Goal: Transaction & Acquisition: Purchase product/service

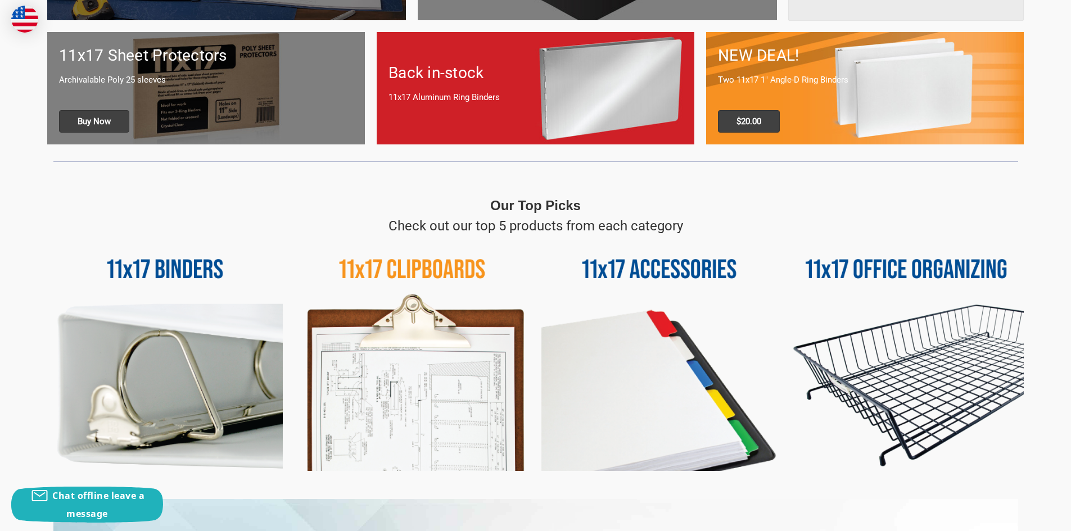
scroll to position [393, 0]
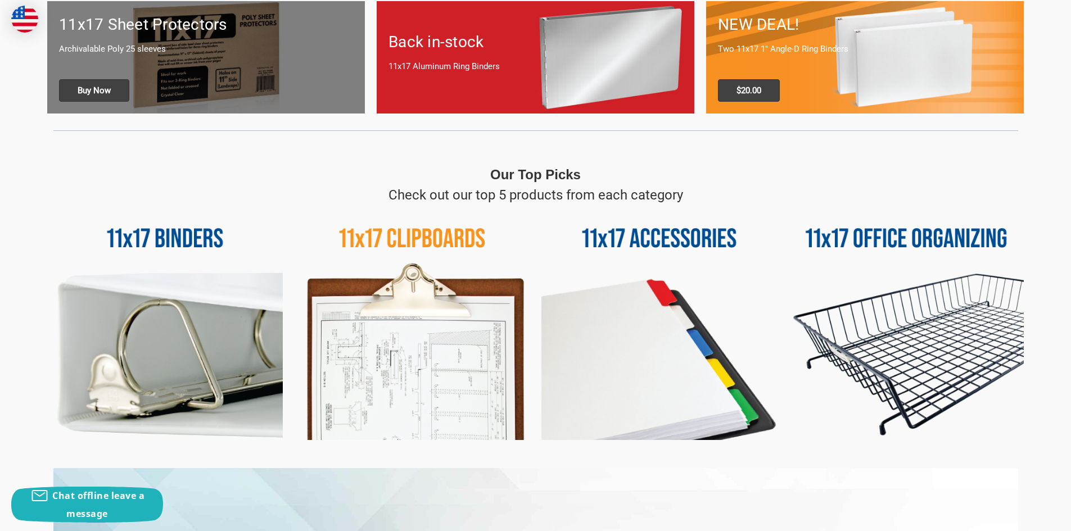
click at [670, 241] on img at bounding box center [658, 322] width 235 height 235
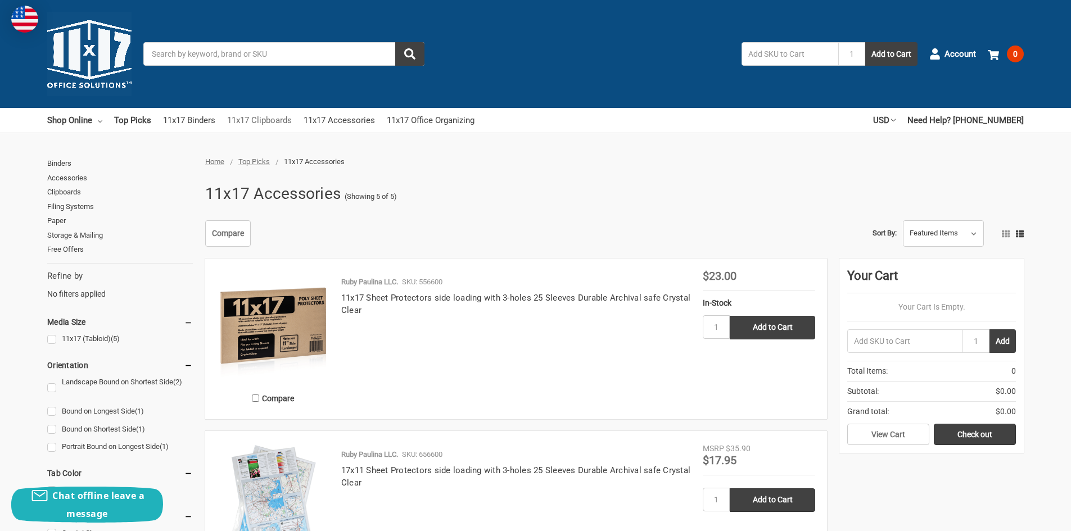
click at [277, 119] on link "11x17 Clipboards" at bounding box center [259, 120] width 65 height 25
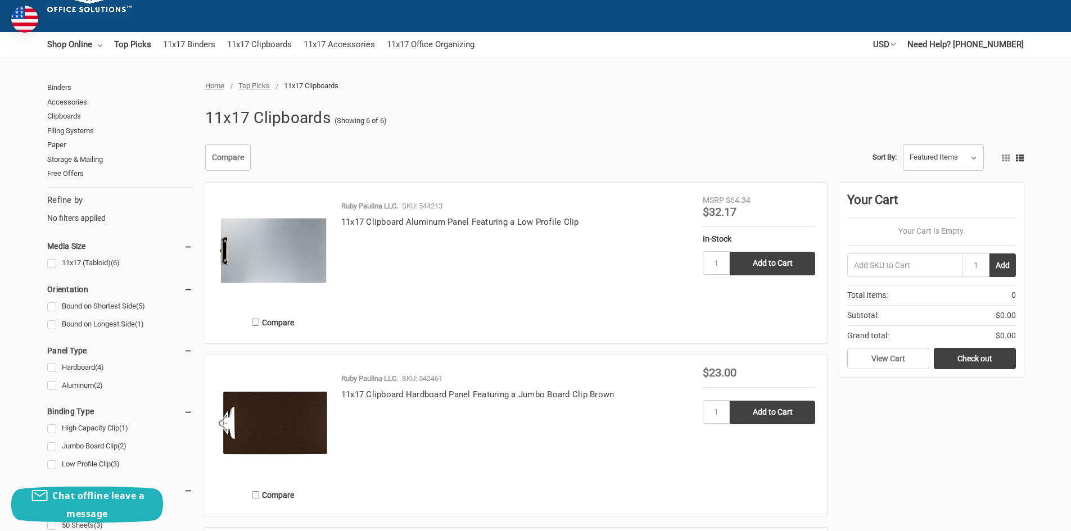
scroll to position [56, 0]
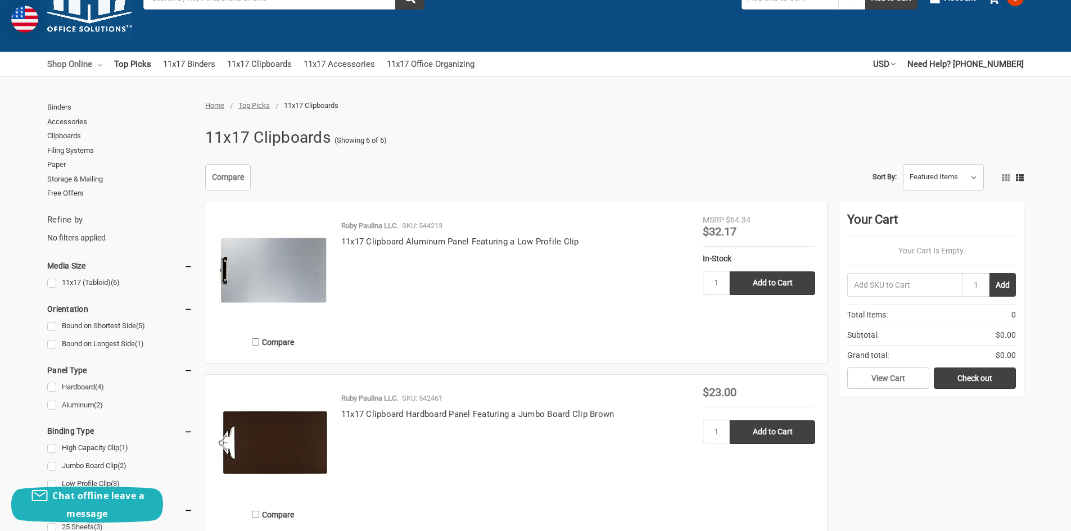
click at [80, 64] on link "Shop Online" at bounding box center [74, 64] width 55 height 25
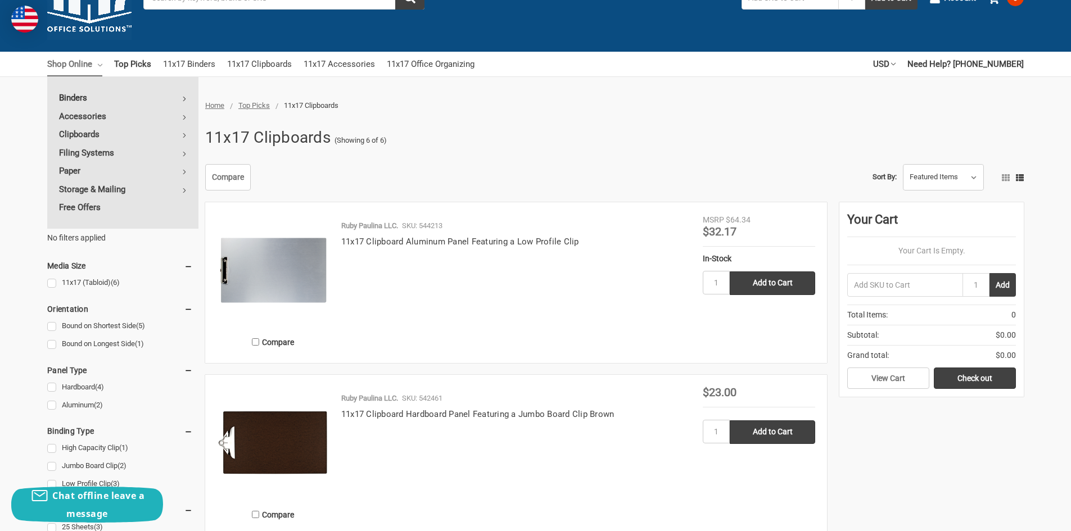
click at [104, 95] on link "Binders" at bounding box center [122, 98] width 151 height 18
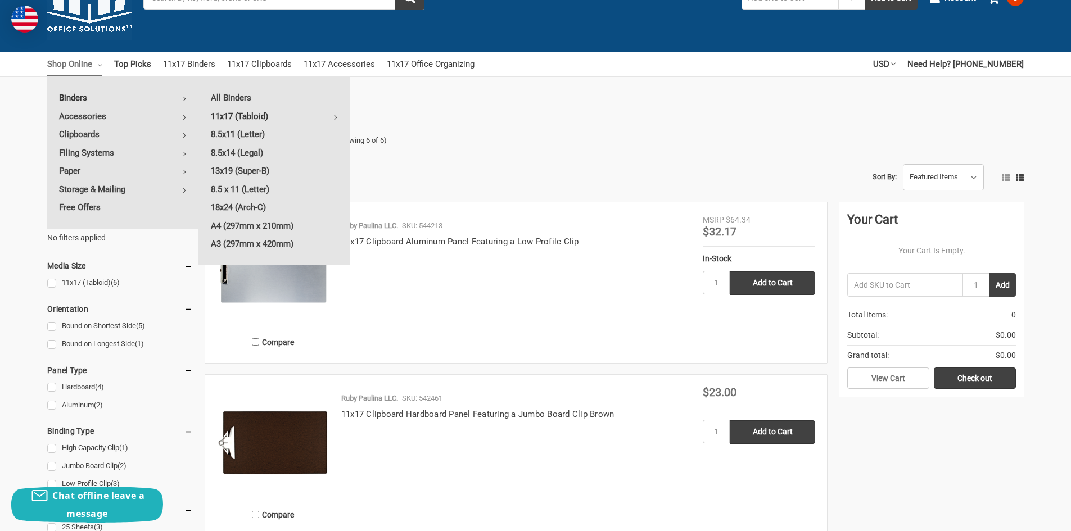
click at [254, 116] on link "11x17 (Tabloid)" at bounding box center [274, 116] width 151 height 18
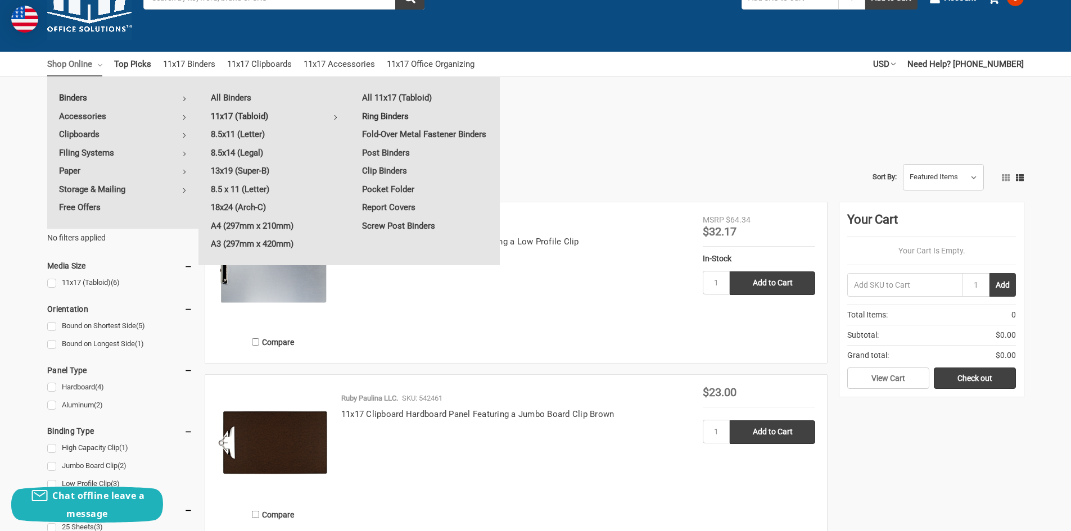
click at [396, 116] on link "Ring Binders" at bounding box center [425, 116] width 150 height 18
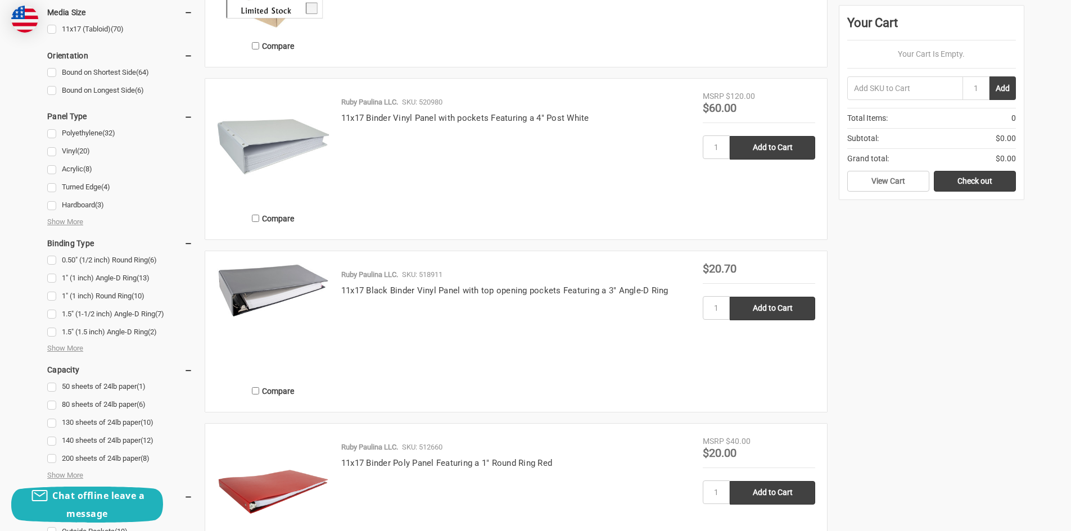
scroll to position [506, 0]
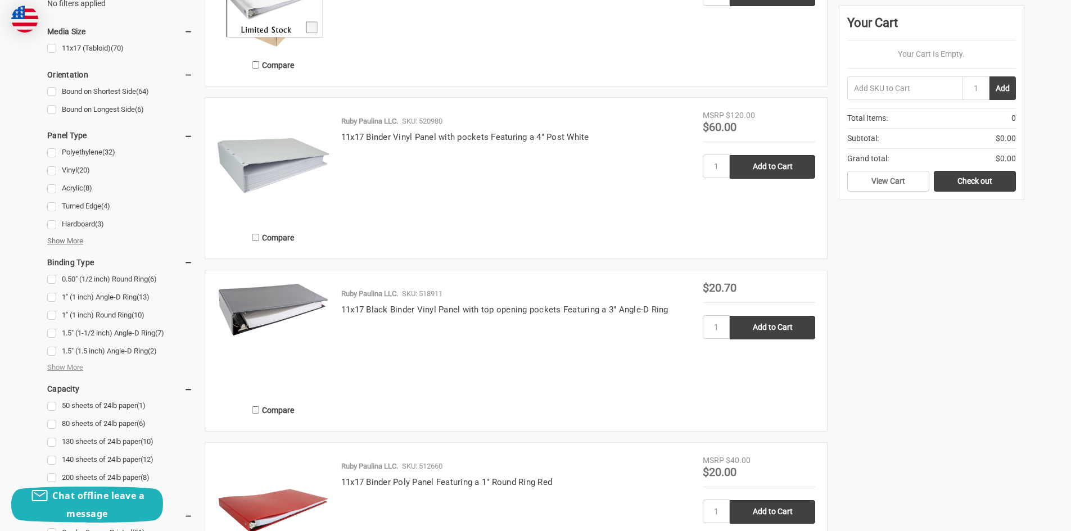
click at [71, 239] on span "Show More" at bounding box center [65, 240] width 36 height 11
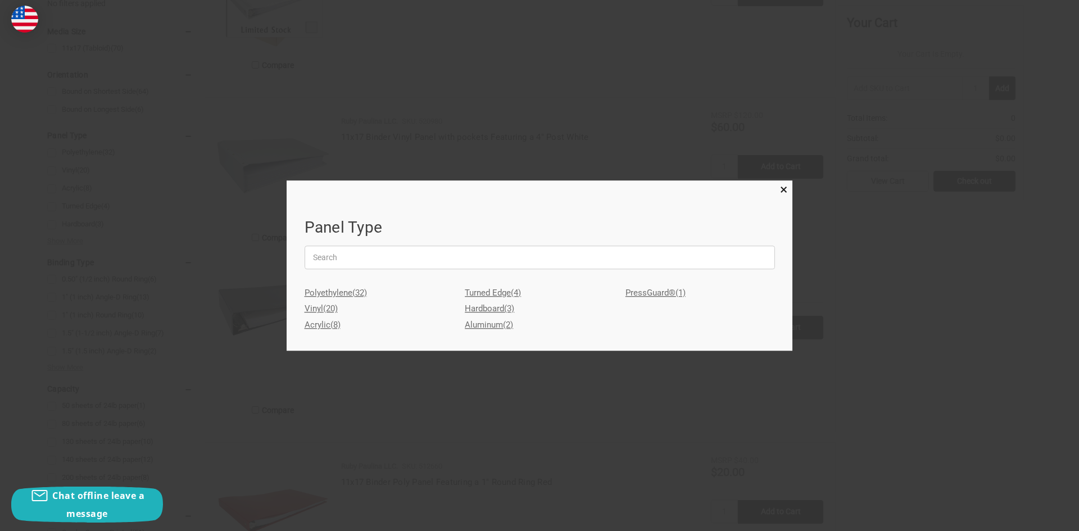
click at [489, 323] on link "Aluminum (2)" at bounding box center [539, 325] width 149 height 16
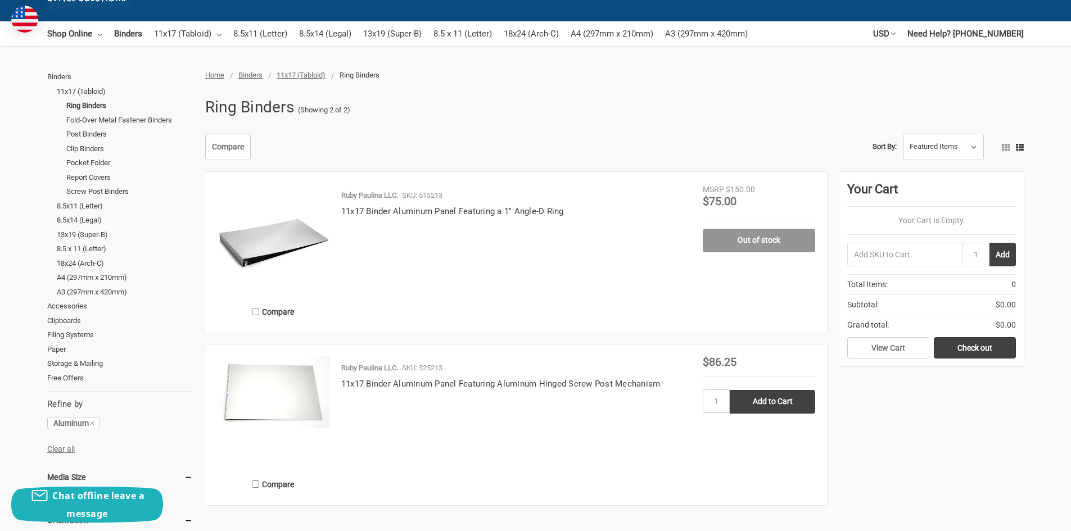
scroll to position [112, 0]
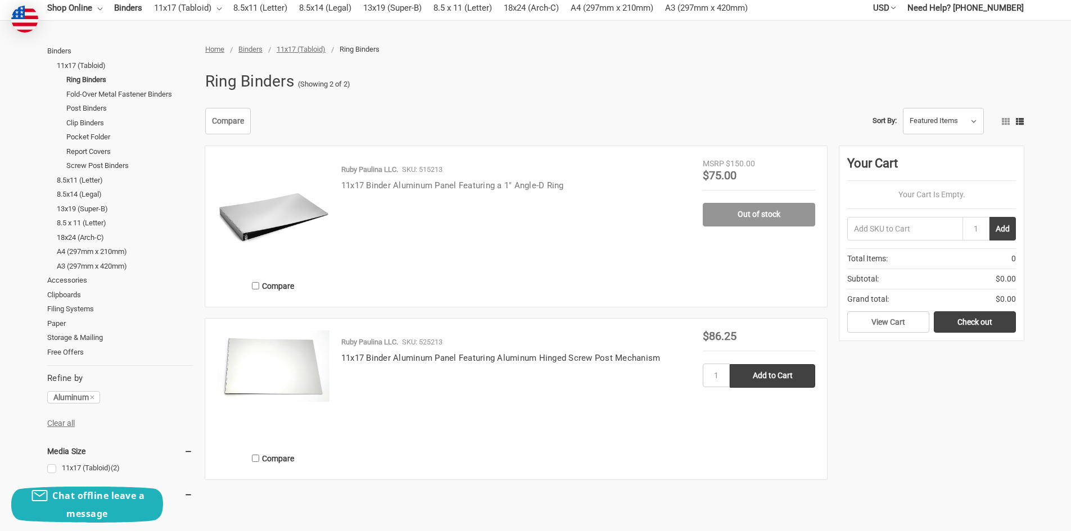
click at [517, 187] on link "11x17 Binder Aluminum Panel Featuring a 1" Angle-D Ring" at bounding box center [452, 185] width 223 height 10
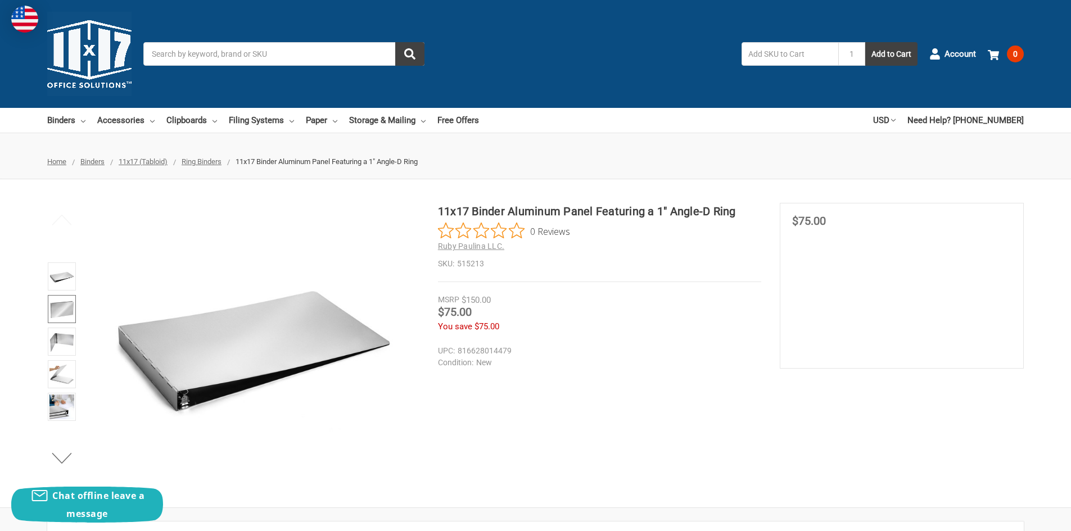
click at [62, 307] on img at bounding box center [61, 309] width 25 height 25
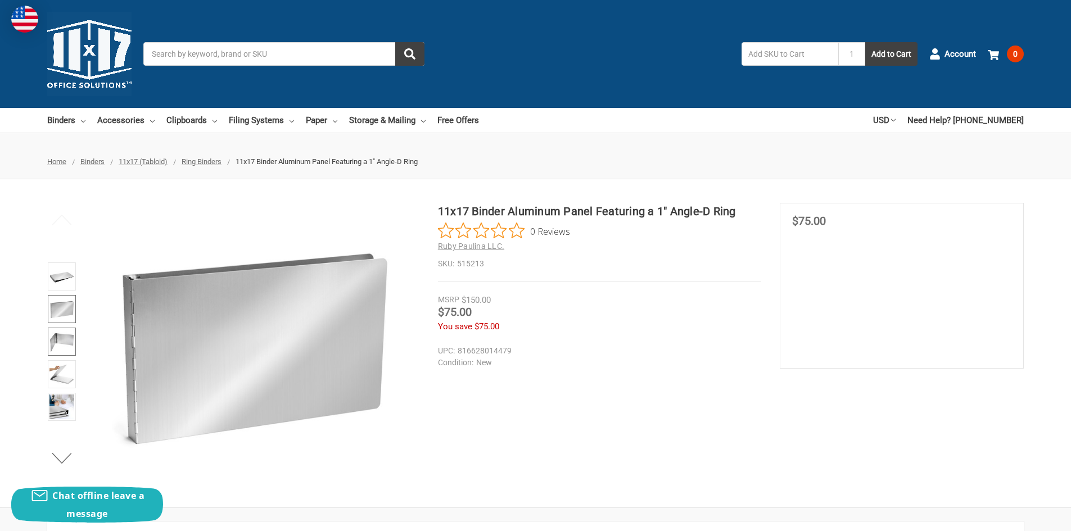
click at [63, 342] on img at bounding box center [61, 341] width 25 height 25
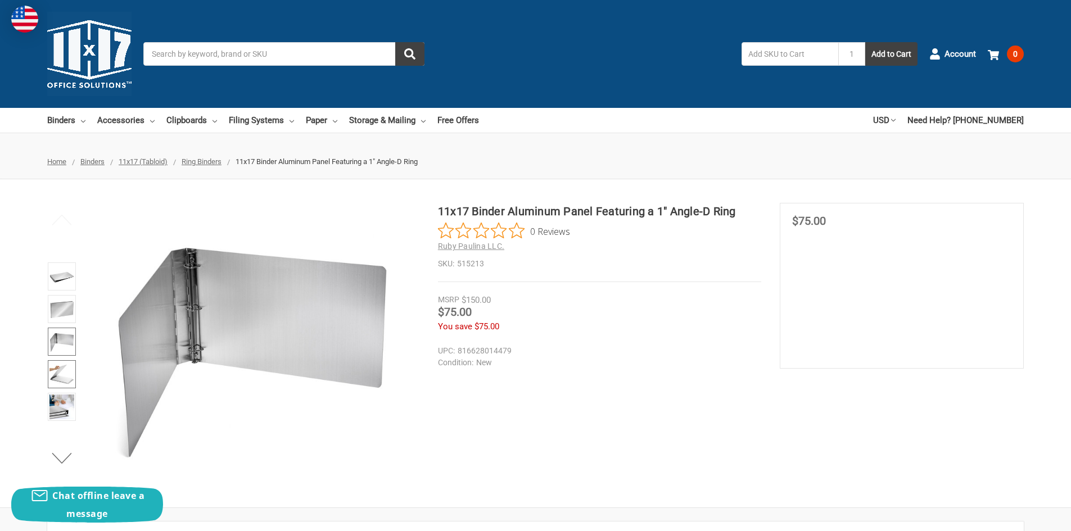
click at [66, 370] on img at bounding box center [61, 374] width 25 height 25
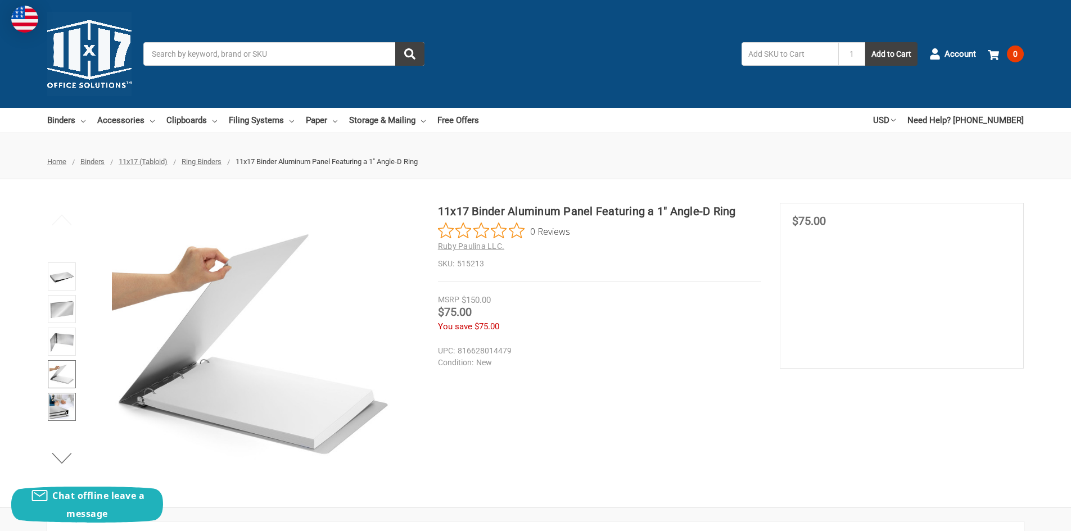
click at [67, 409] on img at bounding box center [61, 407] width 25 height 25
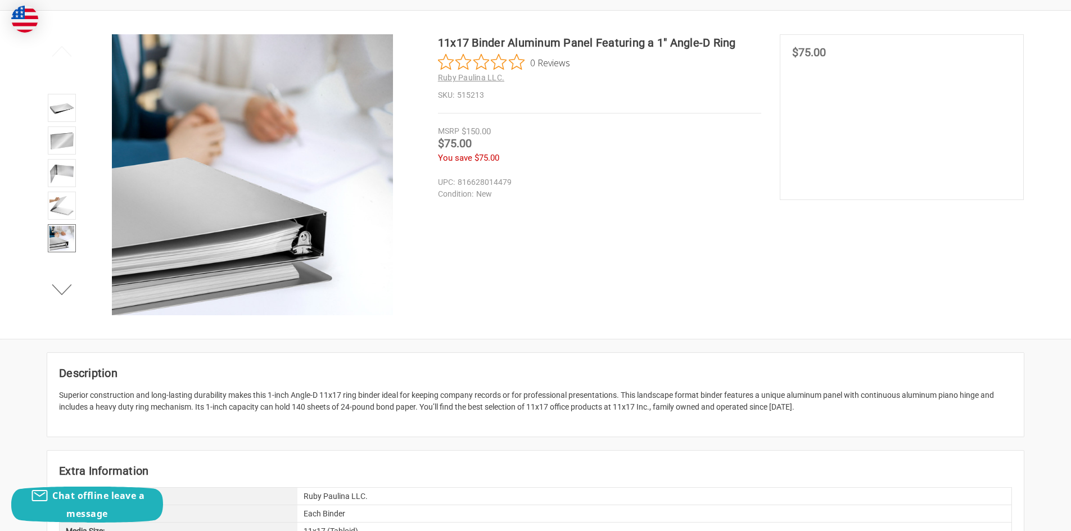
scroll to position [112, 0]
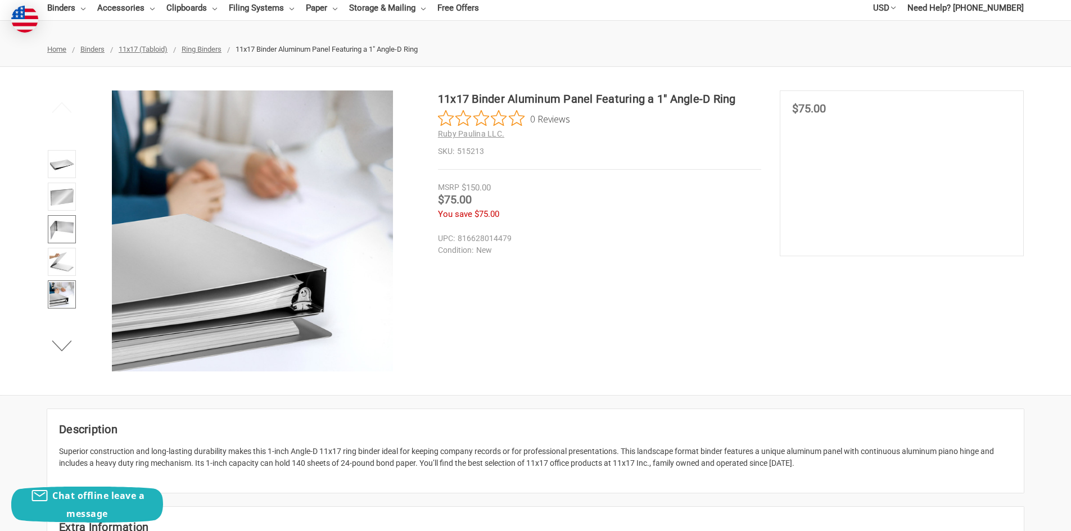
click at [62, 223] on img at bounding box center [61, 229] width 25 height 25
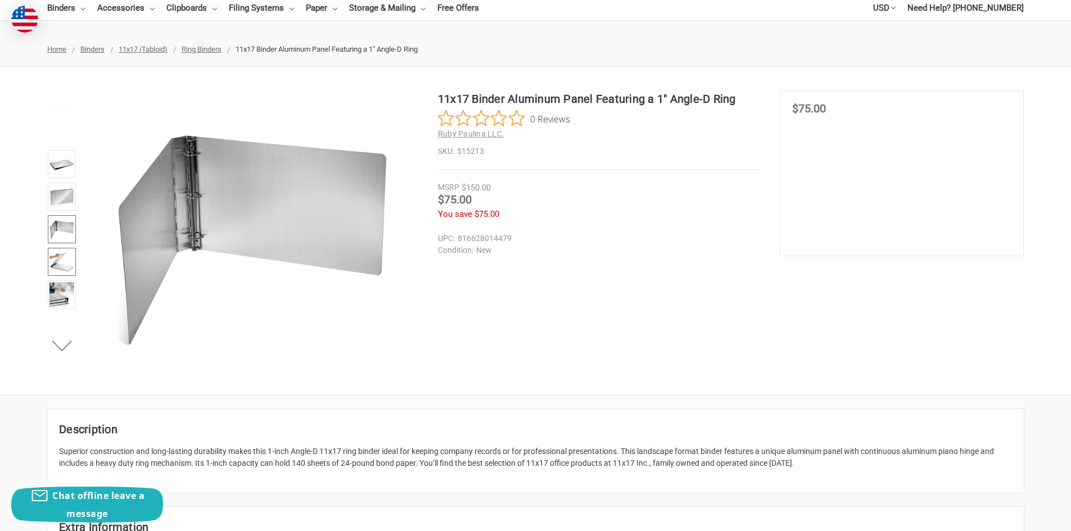
click at [65, 258] on img at bounding box center [61, 262] width 25 height 25
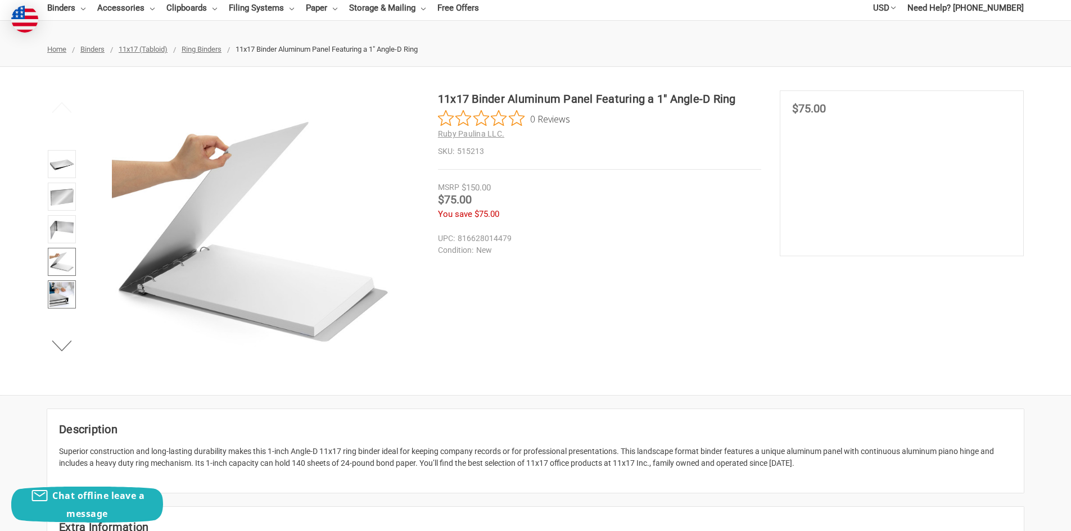
click at [66, 289] on img at bounding box center [61, 294] width 25 height 25
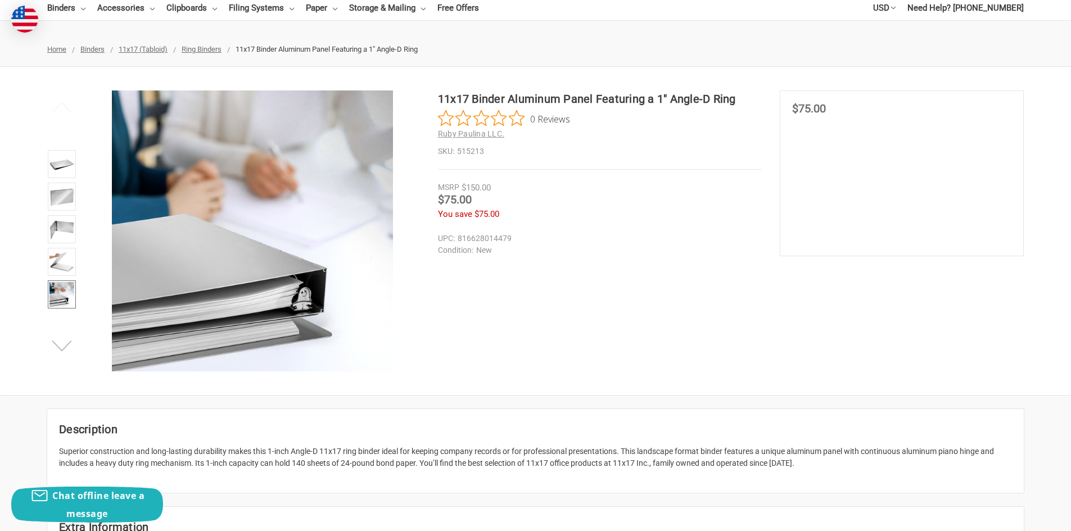
click at [63, 348] on button "Next" at bounding box center [62, 345] width 34 height 22
click at [67, 288] on img at bounding box center [61, 294] width 25 height 25
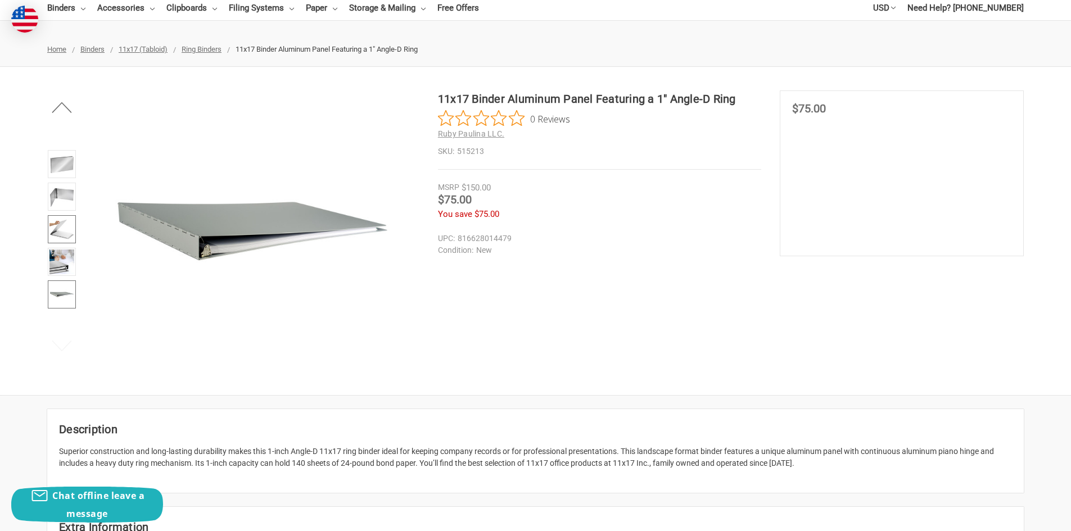
click at [66, 225] on img at bounding box center [61, 229] width 25 height 25
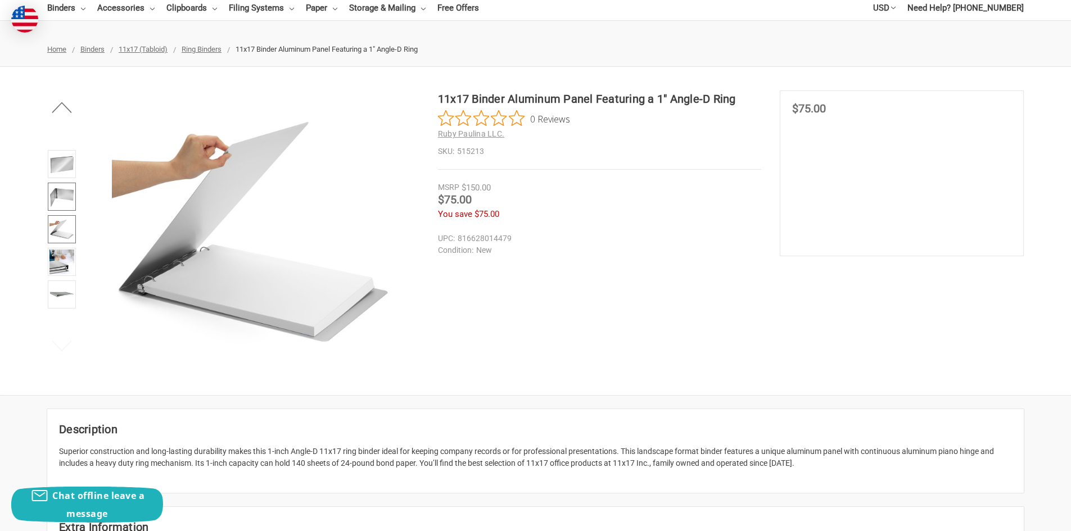
click at [61, 202] on img at bounding box center [61, 196] width 25 height 25
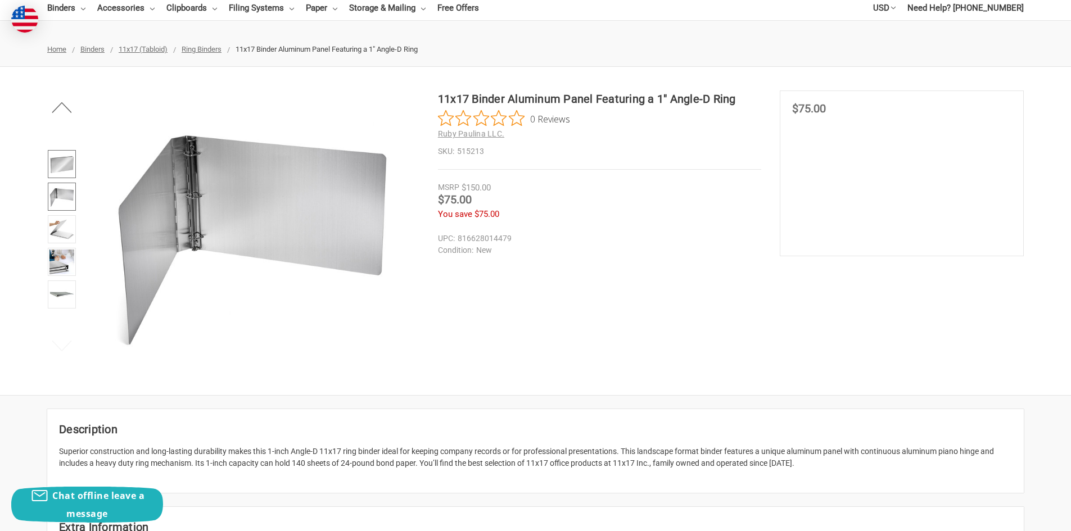
click at [64, 165] on img at bounding box center [61, 164] width 25 height 25
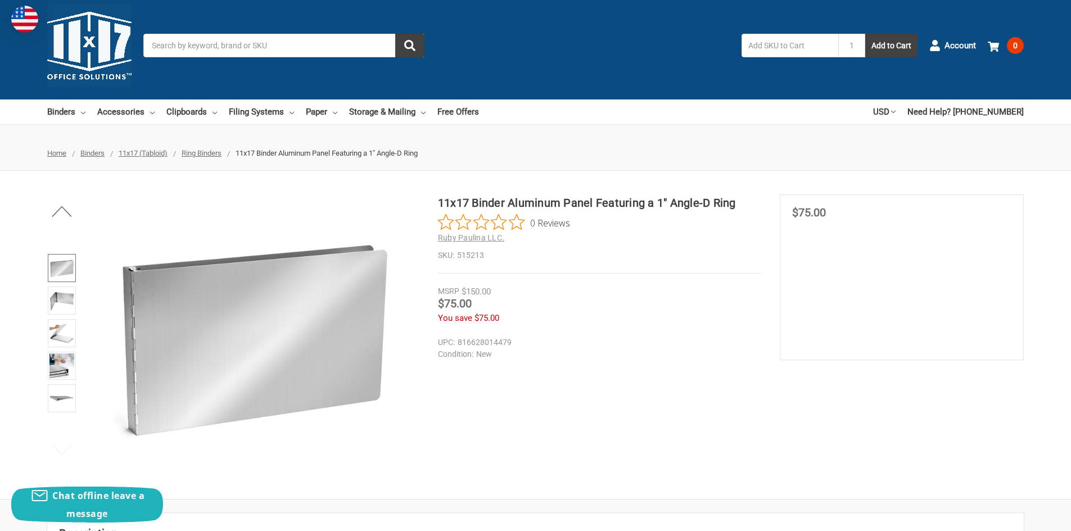
scroll to position [0, 0]
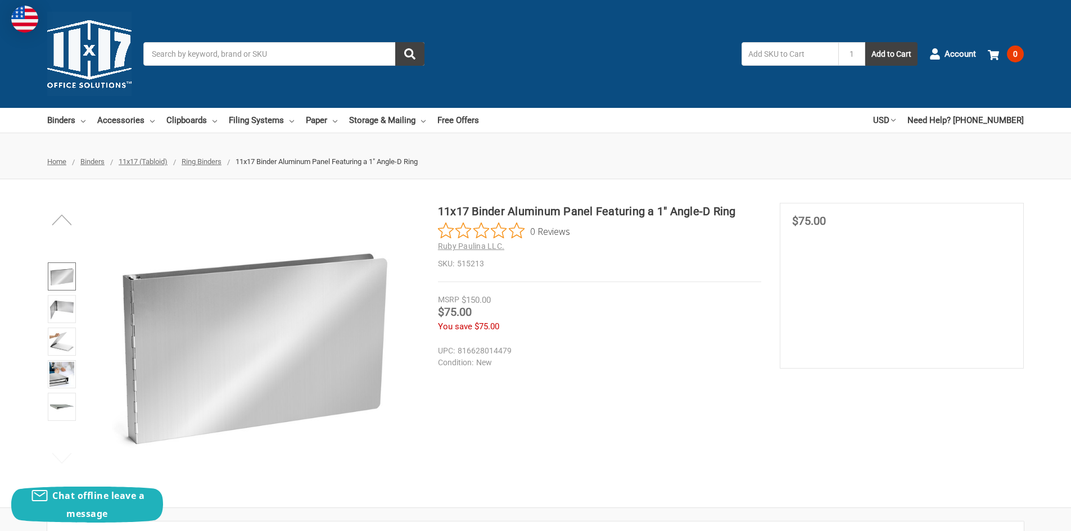
click at [62, 219] on button "Previous" at bounding box center [62, 219] width 34 height 22
click at [60, 275] on img at bounding box center [61, 276] width 25 height 25
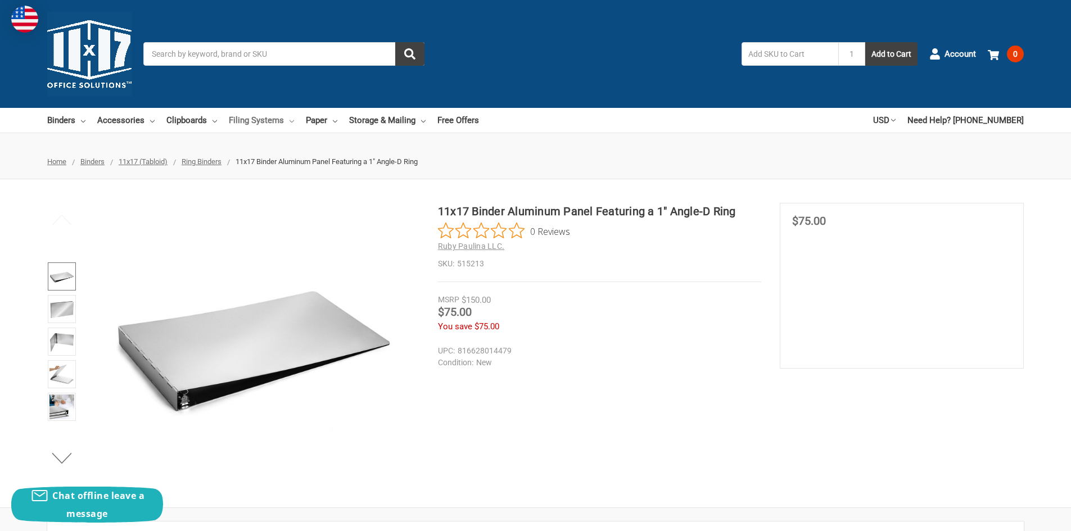
click at [269, 123] on link "Filing Systems" at bounding box center [261, 120] width 65 height 25
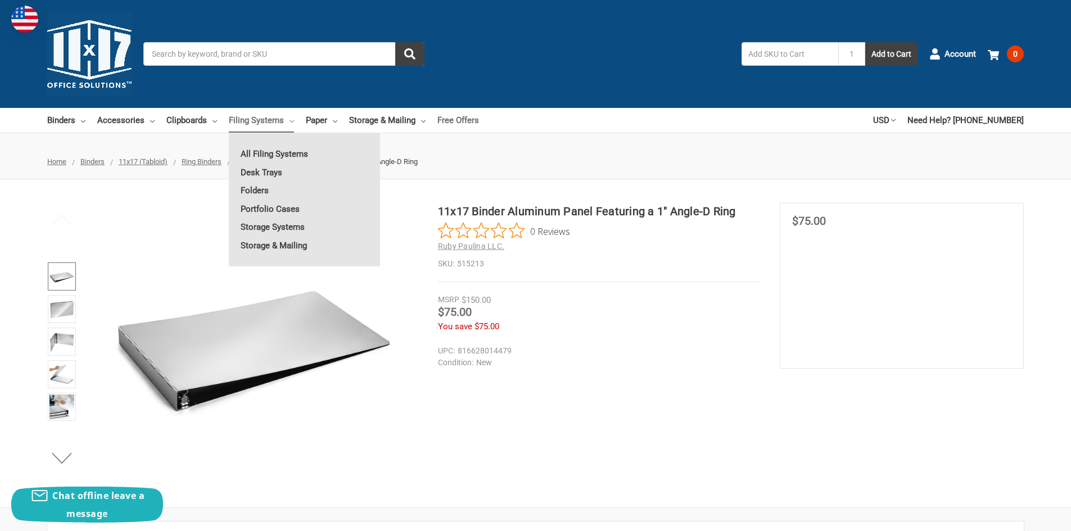
click at [455, 119] on link "Free Offers" at bounding box center [458, 120] width 42 height 25
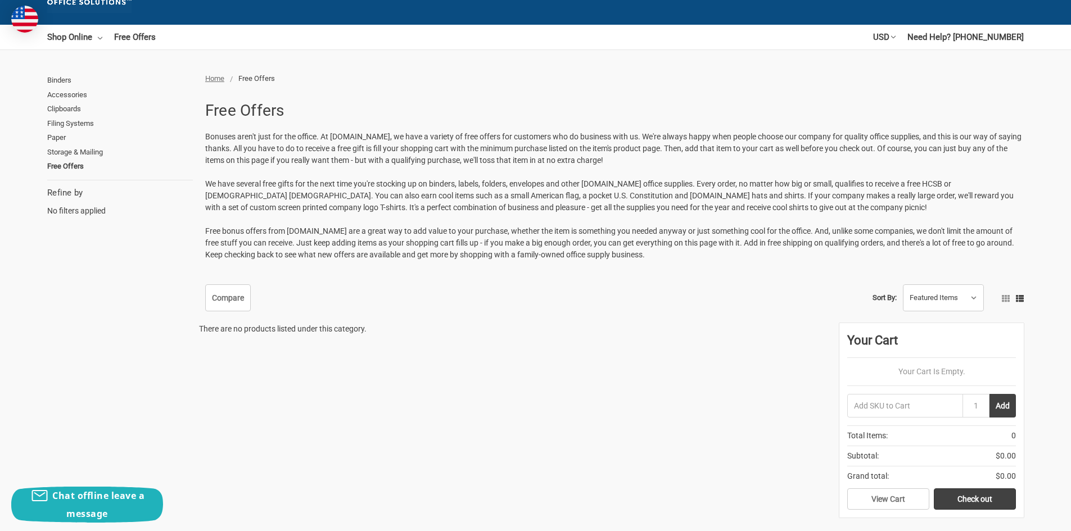
scroll to position [56, 0]
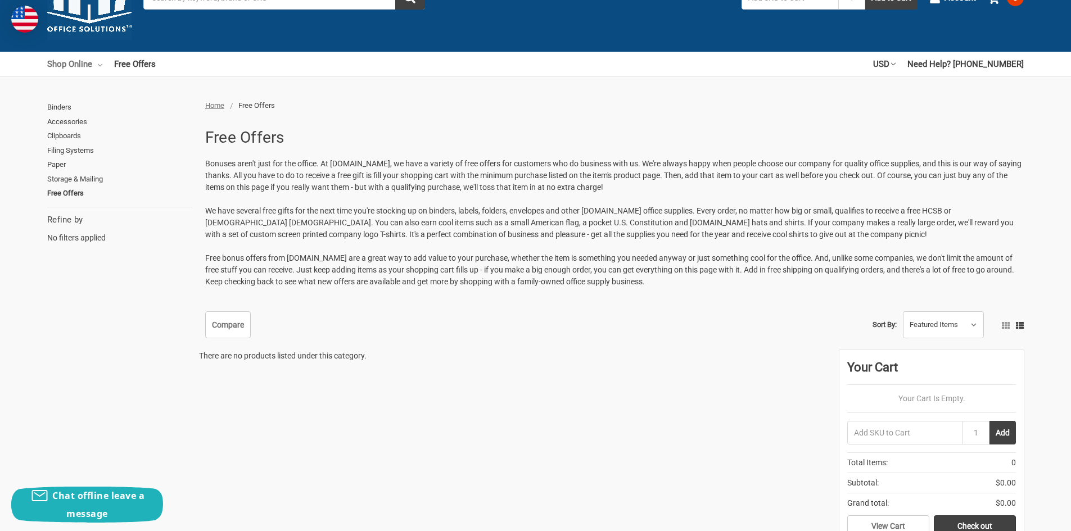
click at [74, 66] on link "Shop Online" at bounding box center [74, 64] width 55 height 25
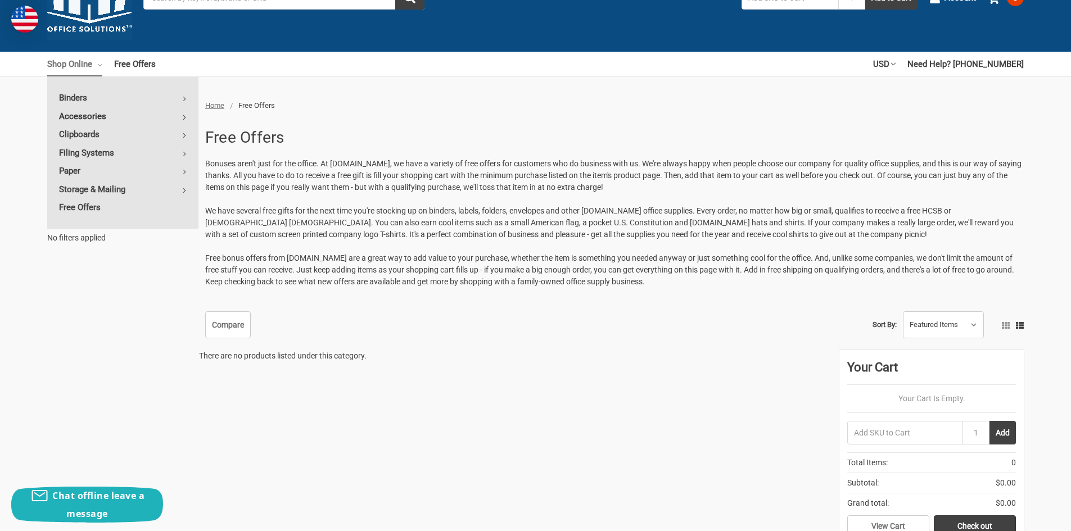
click at [81, 117] on link "Accessories" at bounding box center [122, 116] width 151 height 18
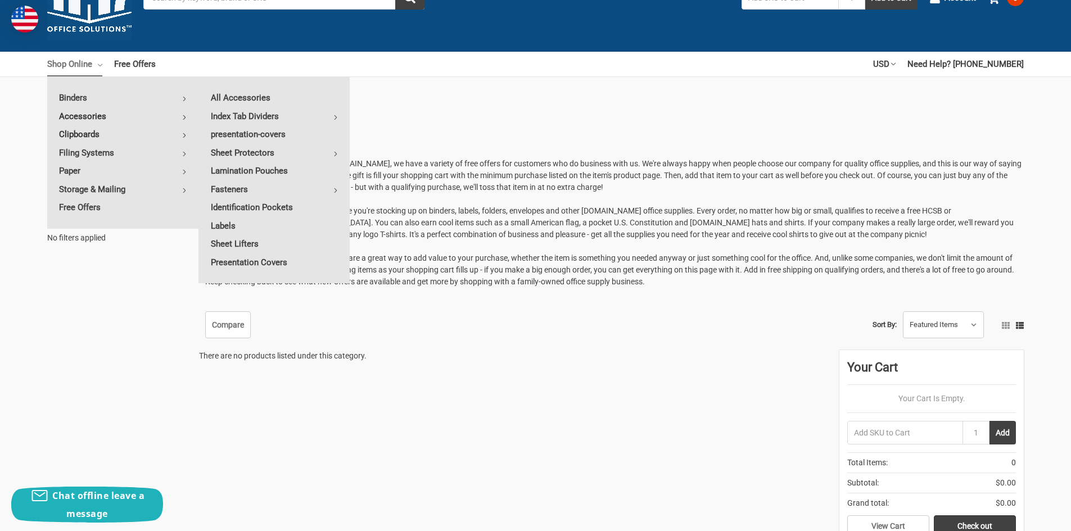
click at [81, 135] on link "Clipboards" at bounding box center [122, 134] width 151 height 18
click at [246, 114] on link "11x17 (Tabloid)" at bounding box center [274, 116] width 151 height 18
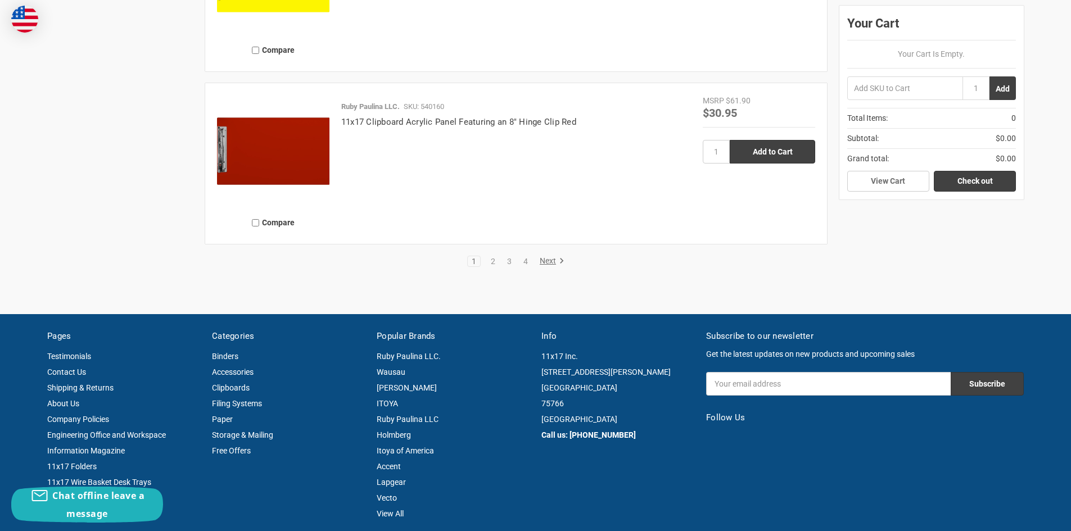
scroll to position [2641, 0]
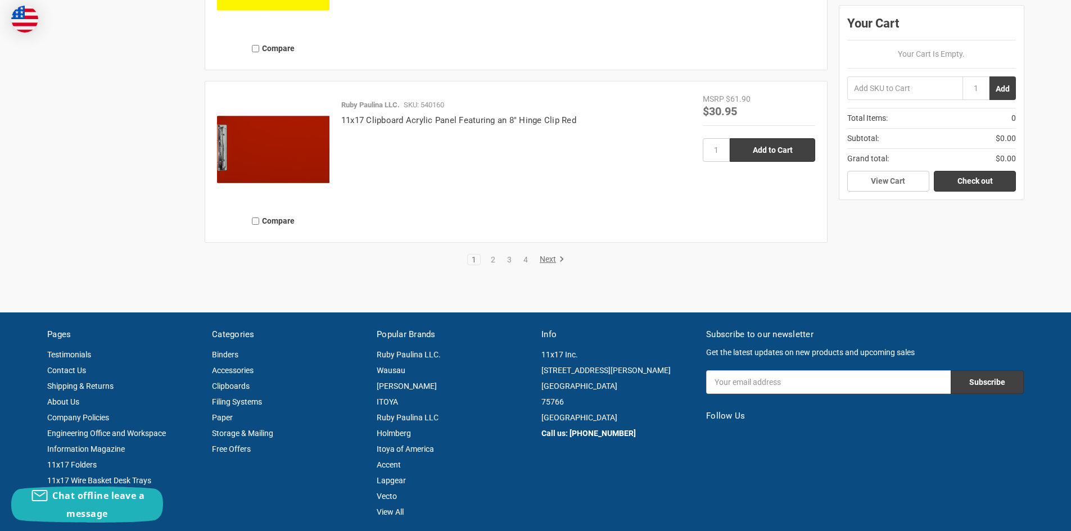
click at [547, 257] on link "Next" at bounding box center [550, 260] width 29 height 10
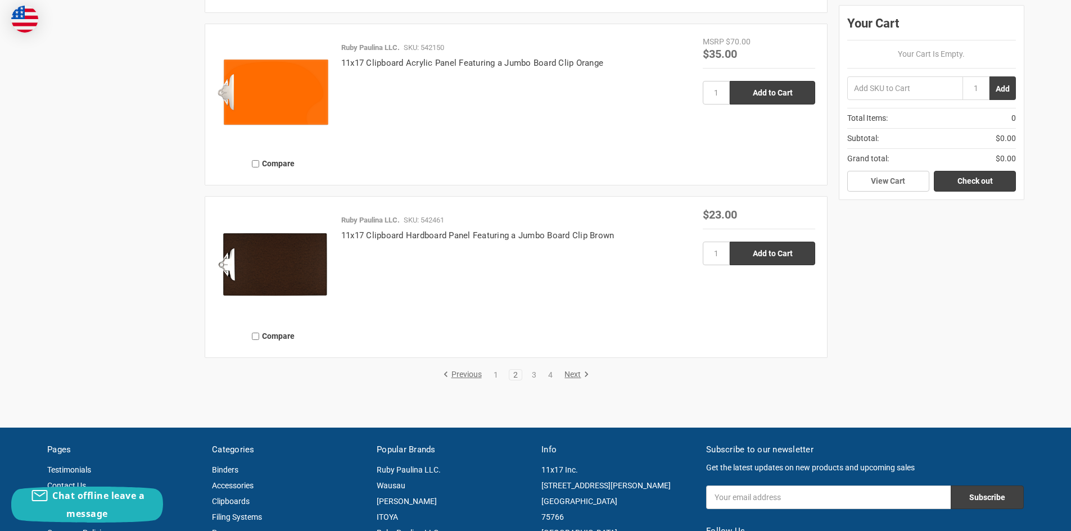
scroll to position [2585, 0]
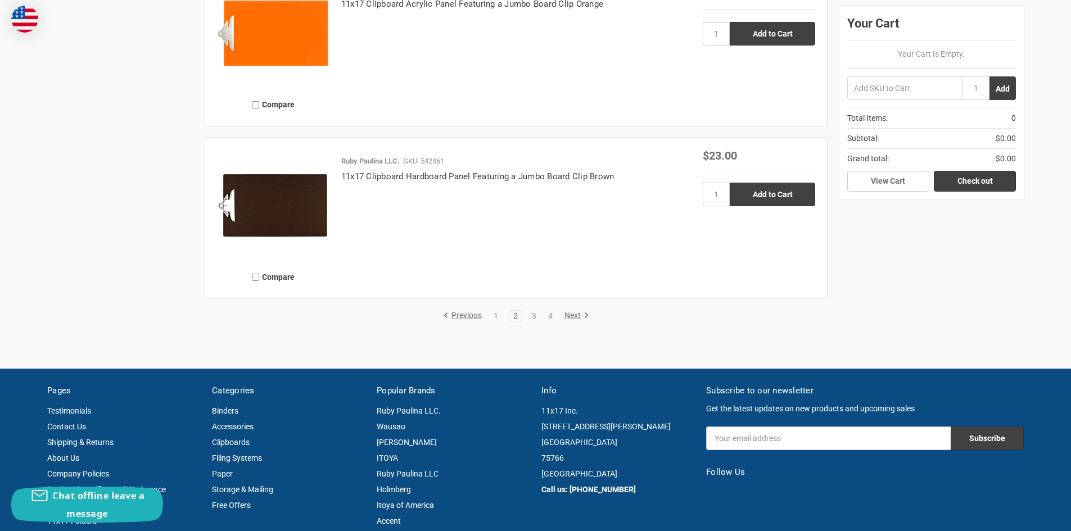
click at [575, 320] on link "Next" at bounding box center [574, 316] width 29 height 10
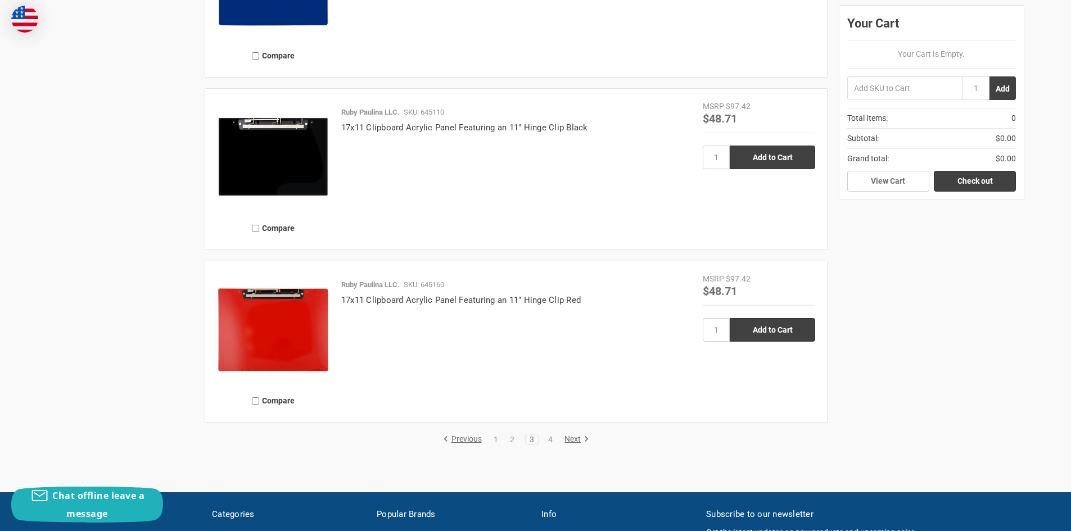
scroll to position [2473, 0]
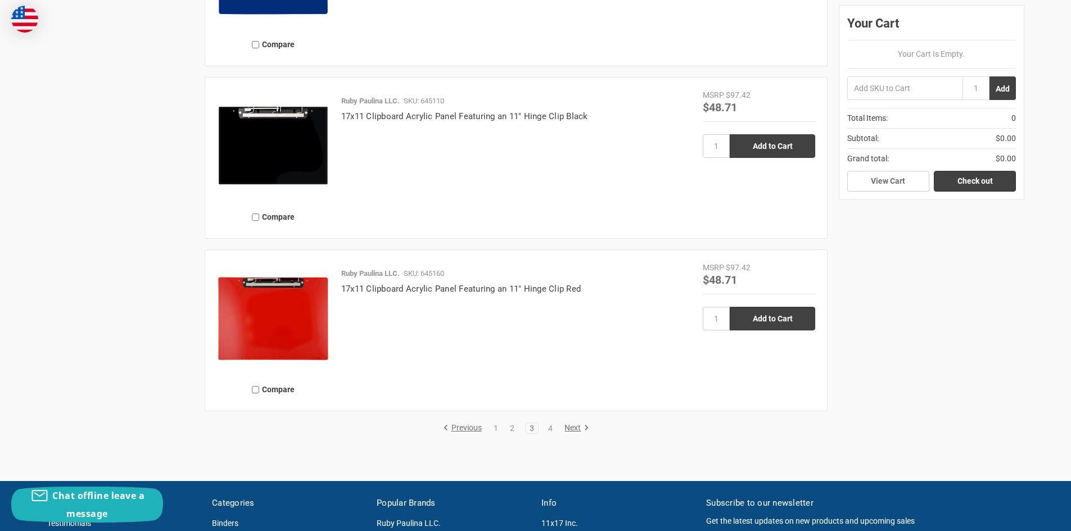
click at [570, 428] on link "Next" at bounding box center [574, 428] width 29 height 10
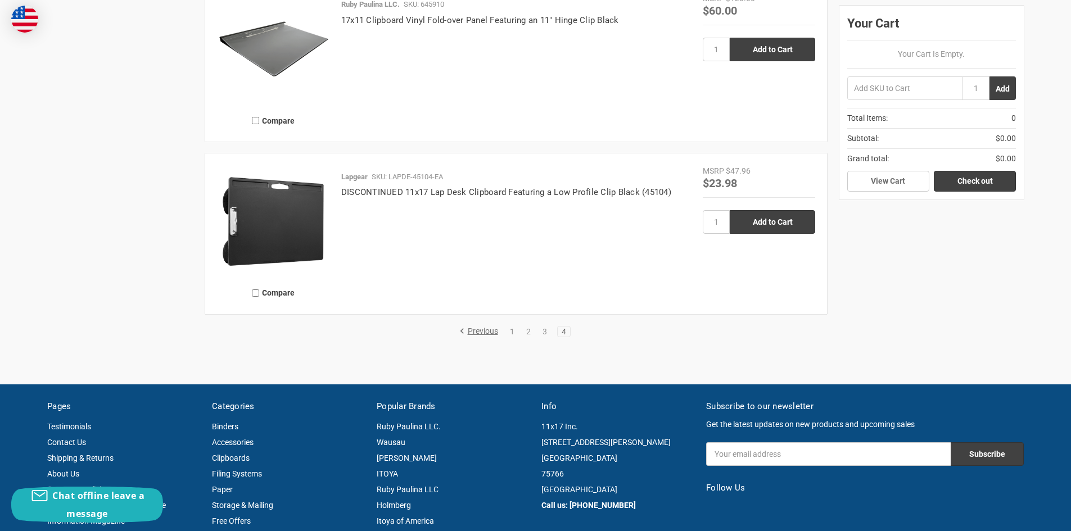
scroll to position [1911, 0]
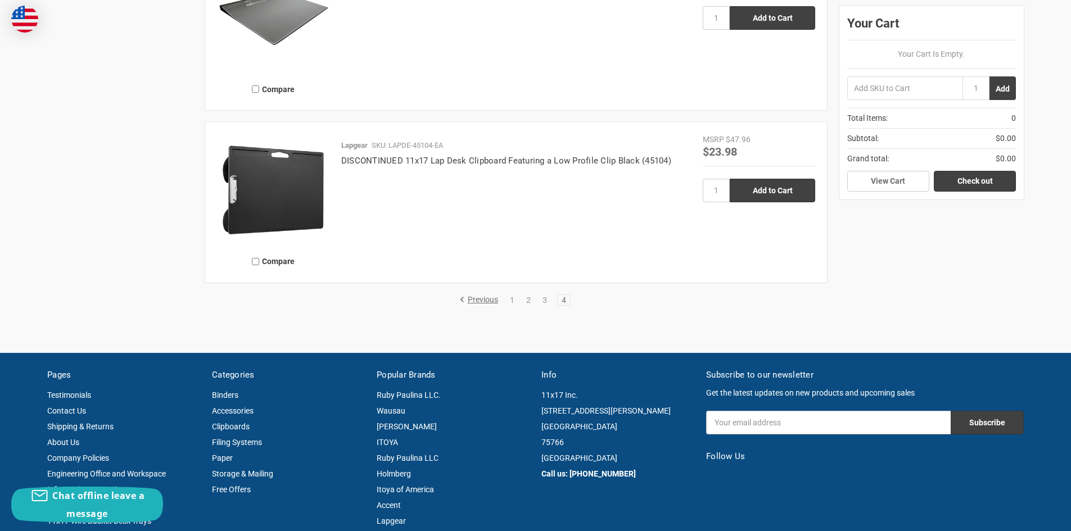
click at [565, 301] on link "4" at bounding box center [563, 300] width 12 height 8
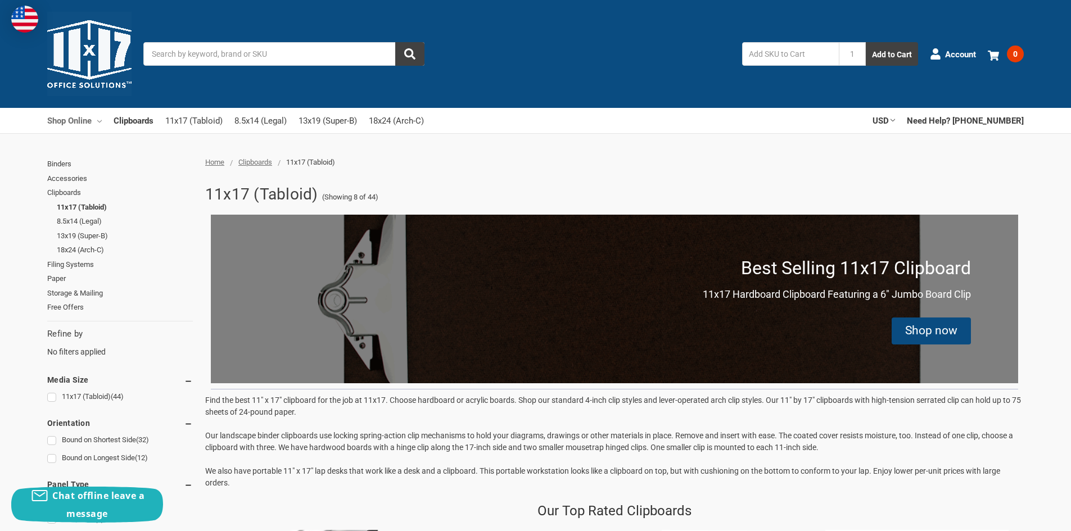
click at [71, 122] on link "Shop Online" at bounding box center [74, 120] width 55 height 25
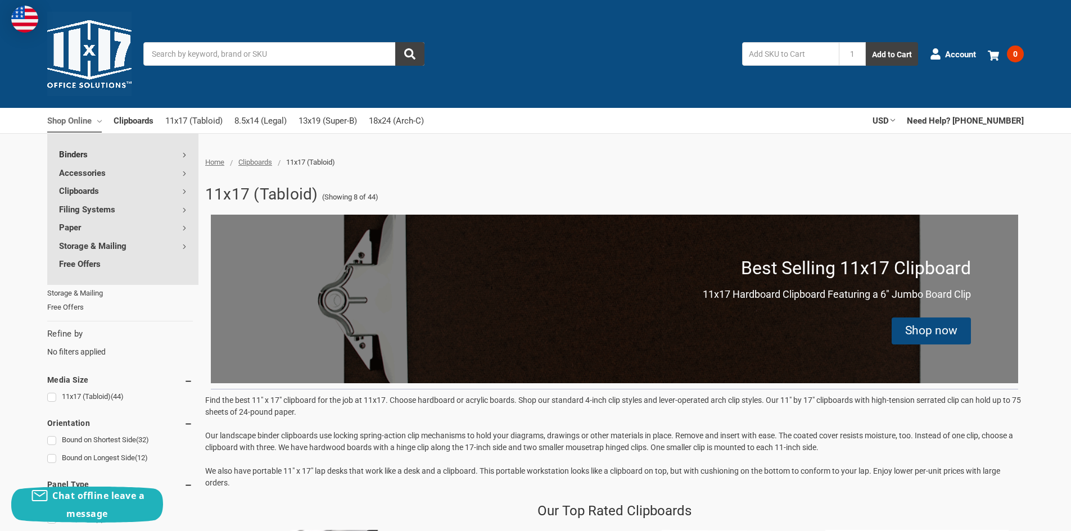
click at [74, 154] on link "Binders" at bounding box center [122, 154] width 151 height 18
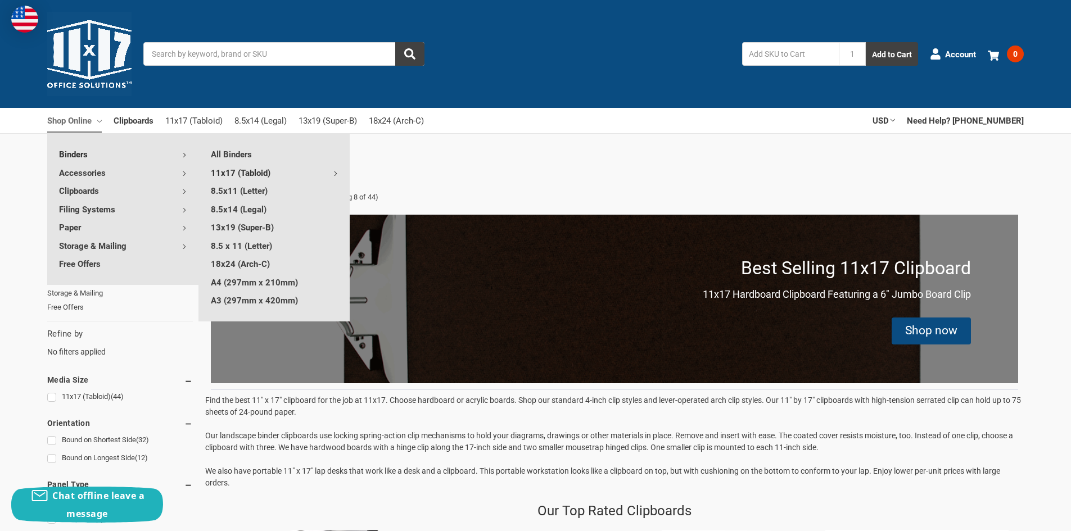
click at [252, 173] on link "11x17 (Tabloid)" at bounding box center [274, 173] width 151 height 18
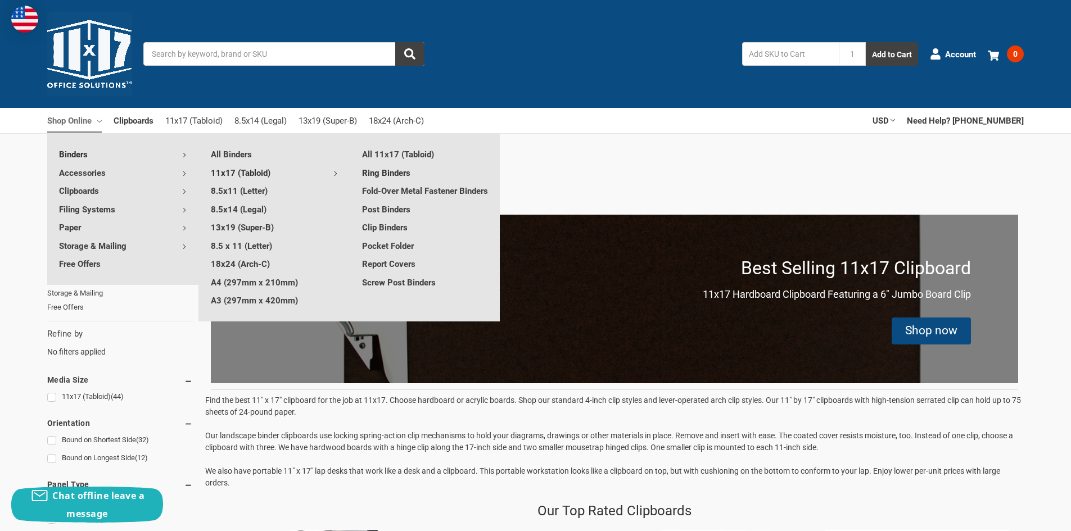
click at [401, 174] on link "Ring Binders" at bounding box center [425, 173] width 150 height 18
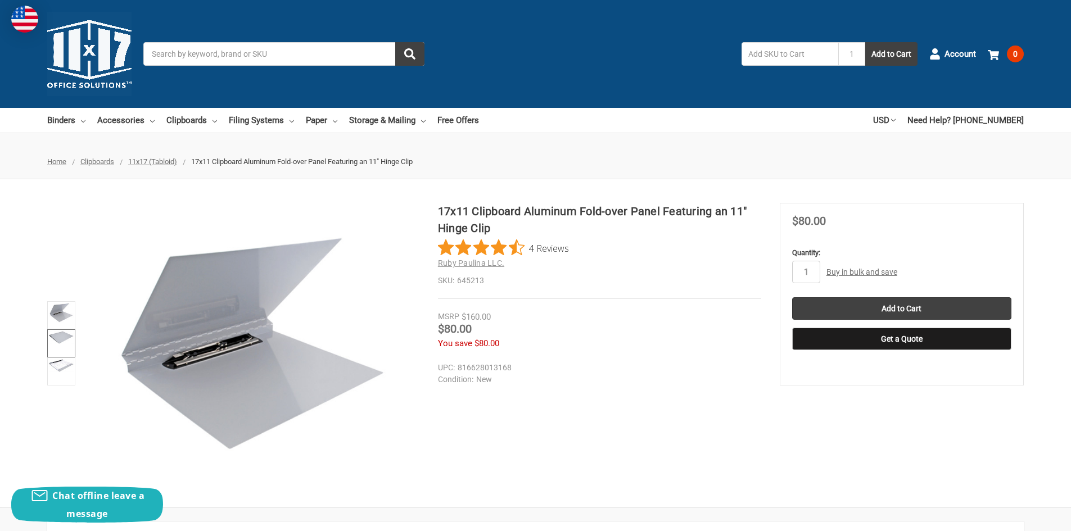
click at [65, 337] on img at bounding box center [61, 337] width 25 height 13
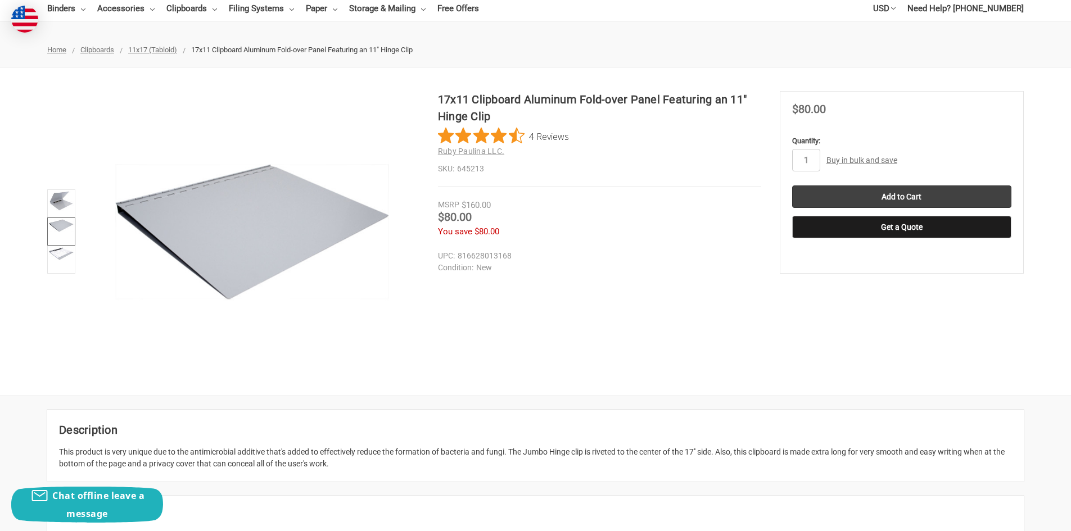
scroll to position [112, 0]
click at [65, 259] on img at bounding box center [61, 253] width 25 height 13
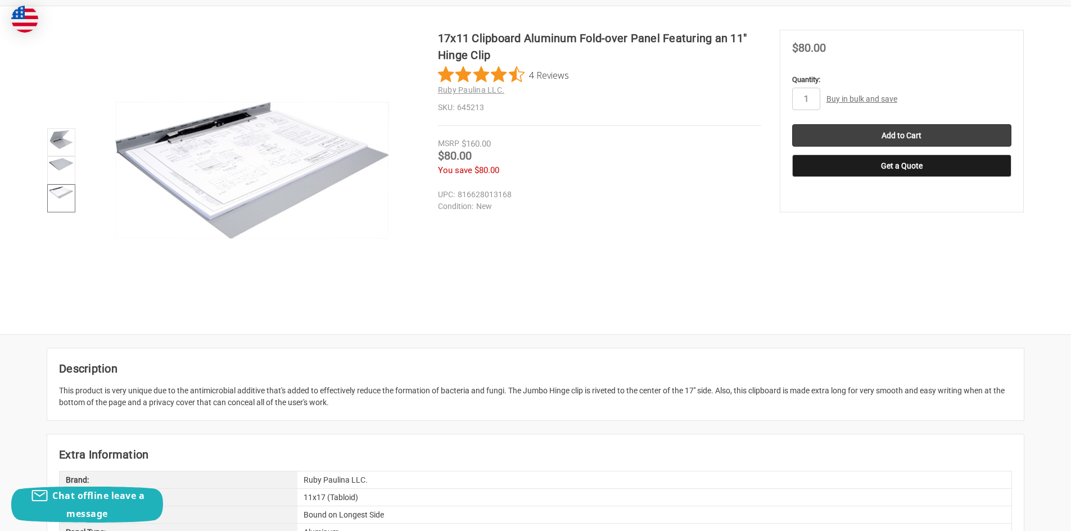
scroll to position [169, 0]
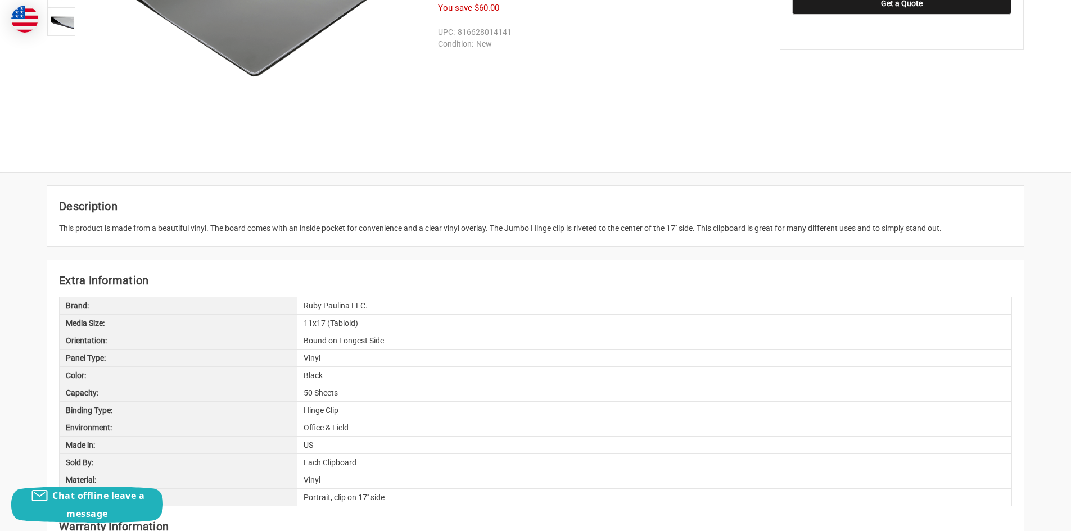
scroll to position [337, 0]
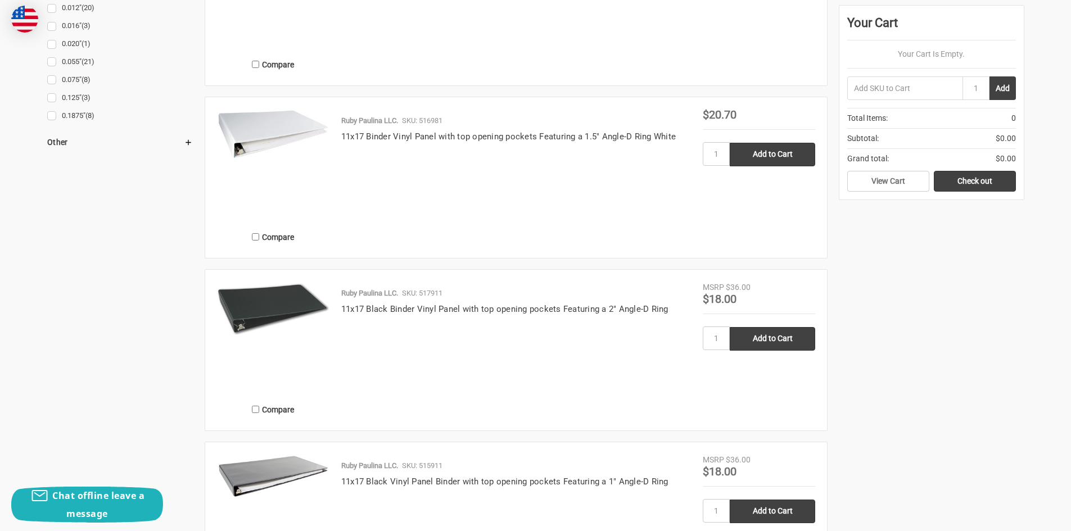
scroll to position [1124, 0]
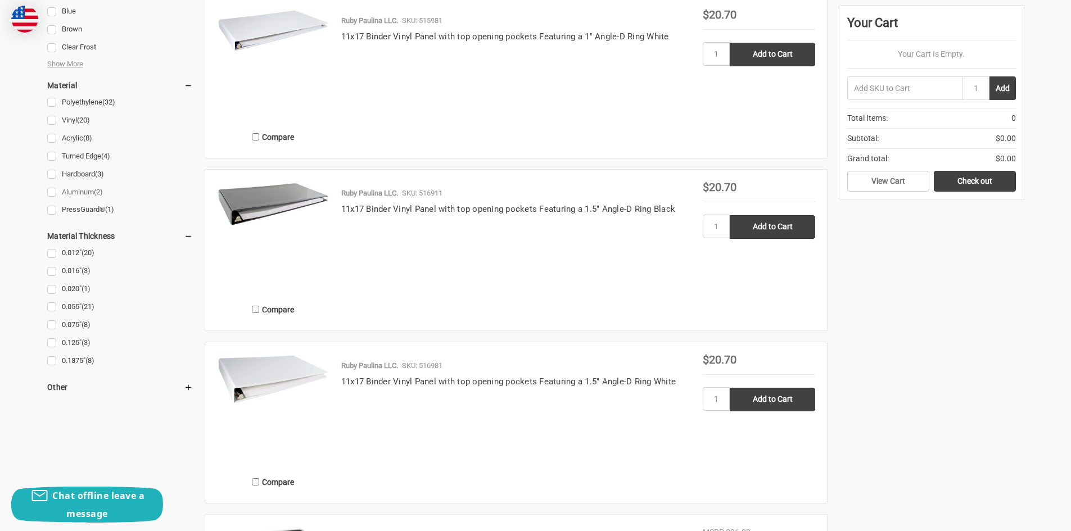
click at [52, 191] on link "Aluminum (2)" at bounding box center [120, 192] width 146 height 15
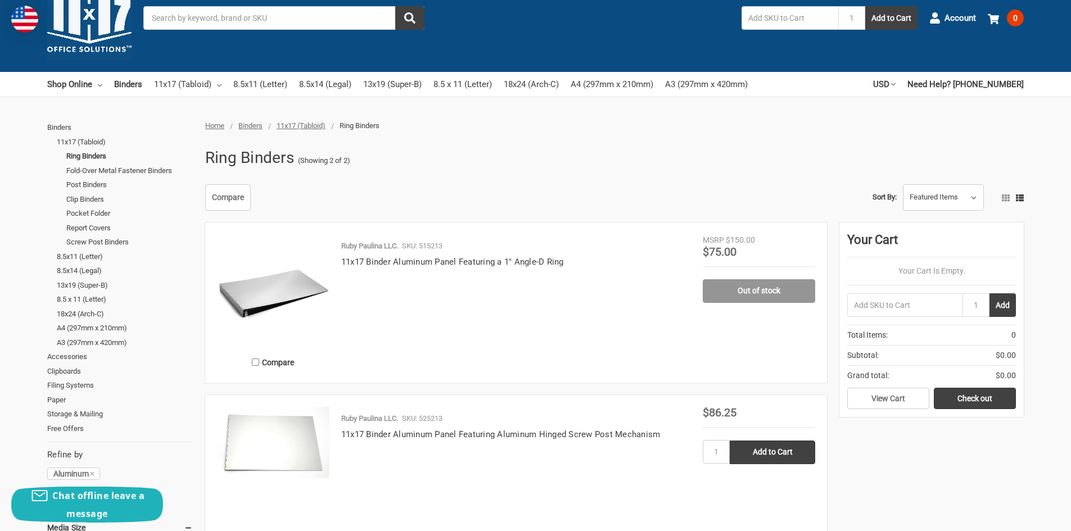
scroll to position [56, 0]
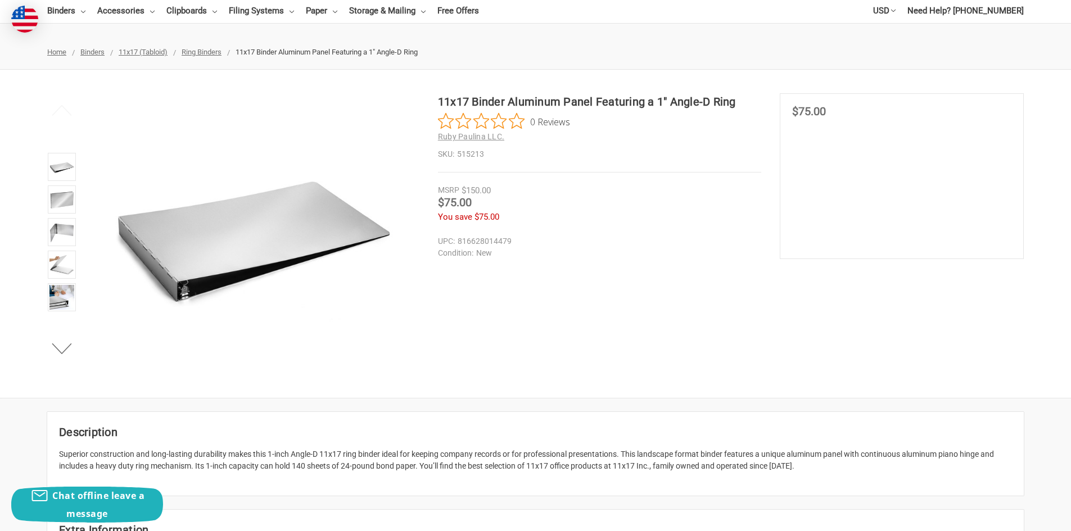
scroll to position [169, 0]
